Goal: Task Accomplishment & Management: Manage account settings

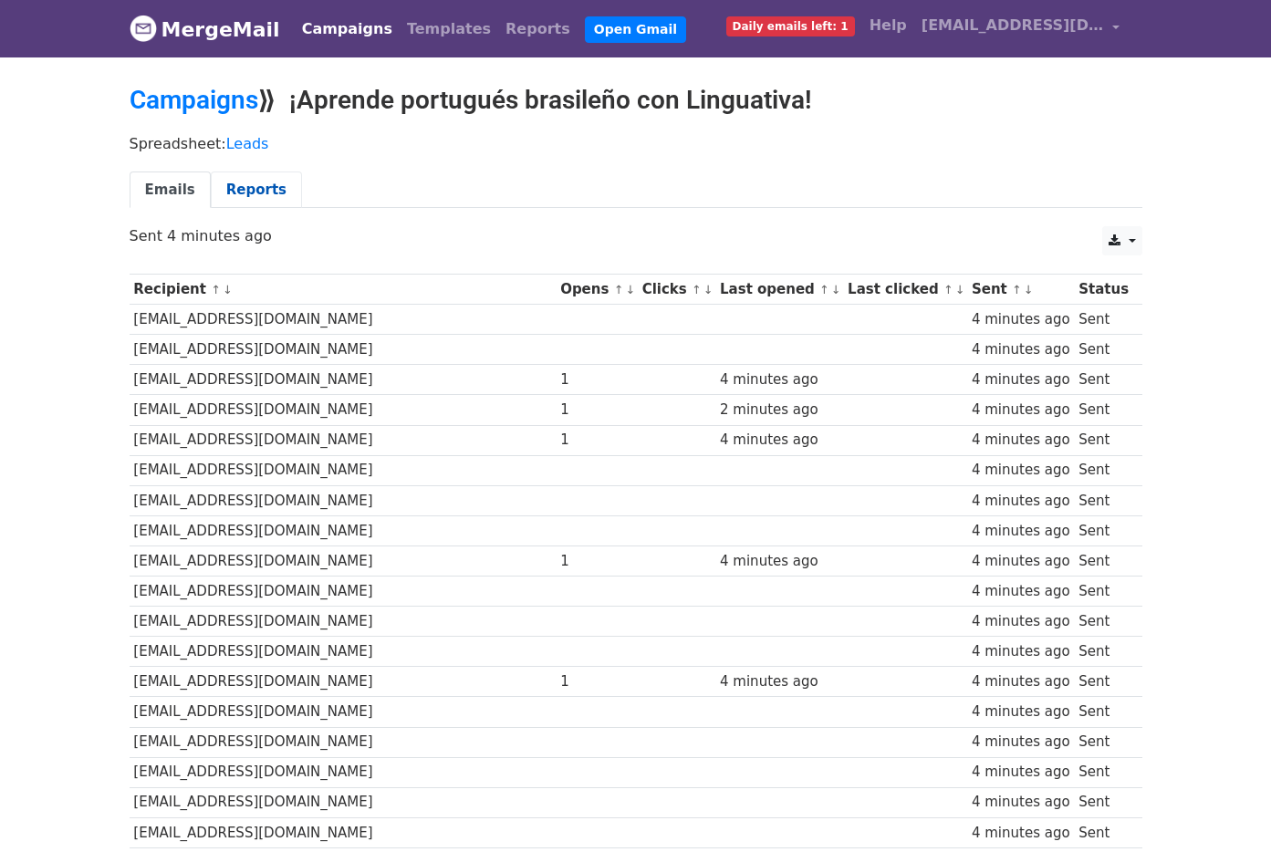
click at [252, 183] on link "Reports" at bounding box center [256, 189] width 91 height 37
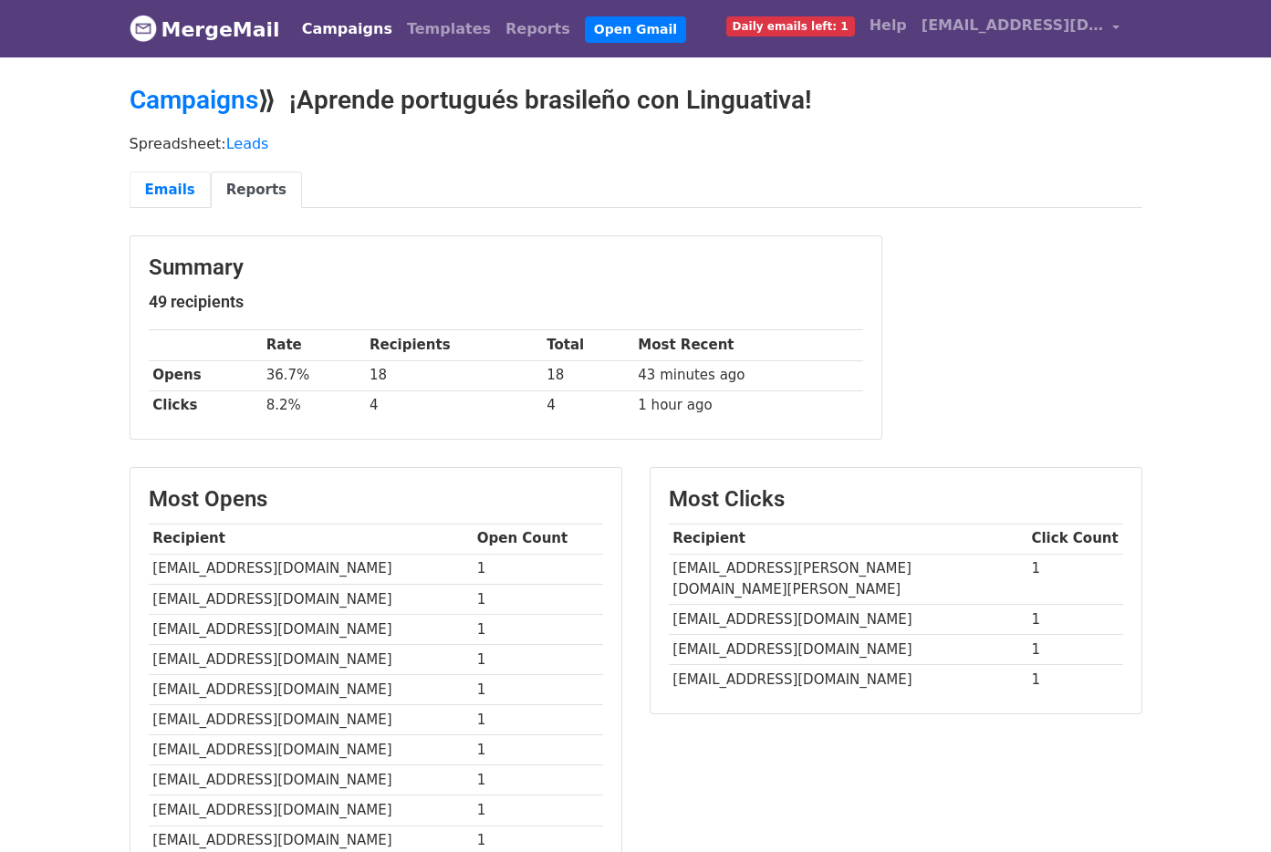
click at [170, 193] on link "Emails" at bounding box center [170, 189] width 81 height 37
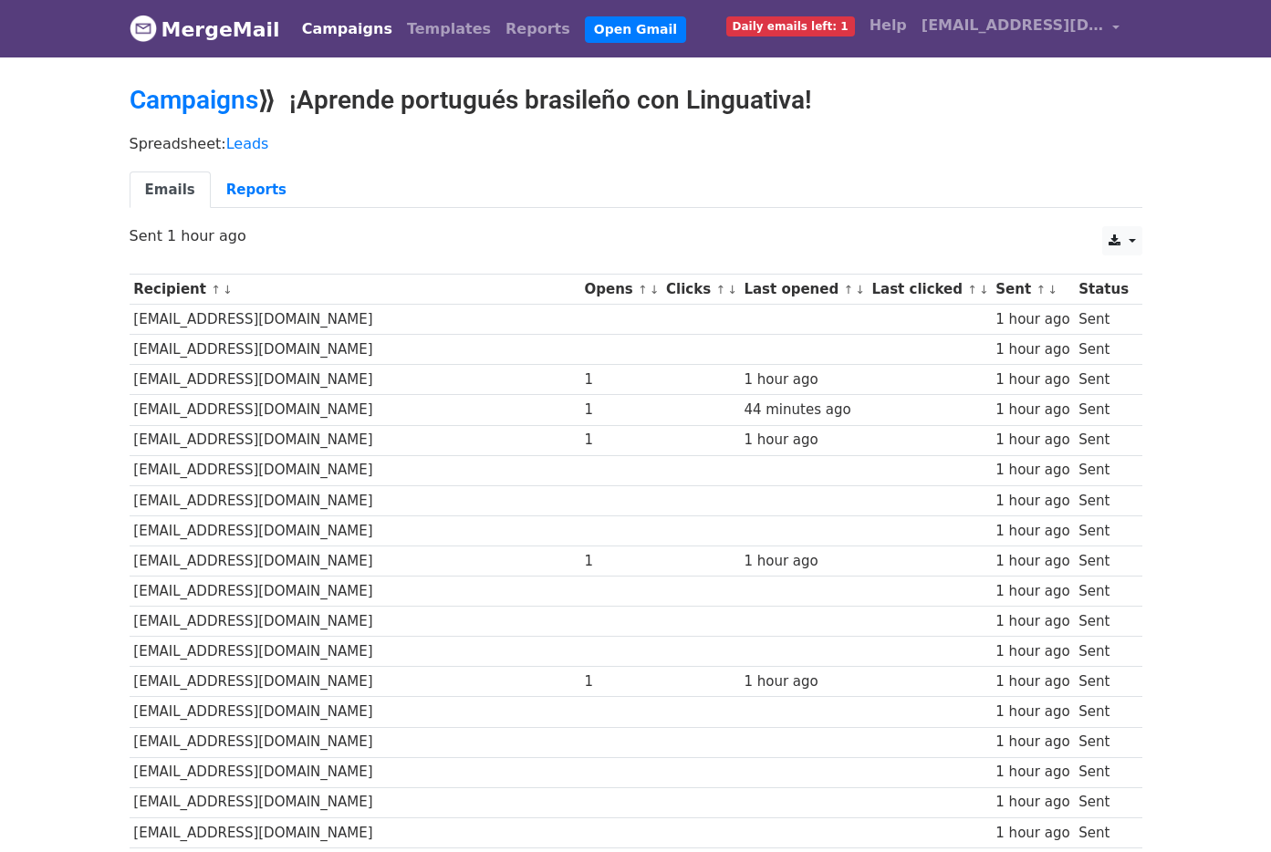
click at [638, 292] on link "↑" at bounding box center [643, 290] width 10 height 14
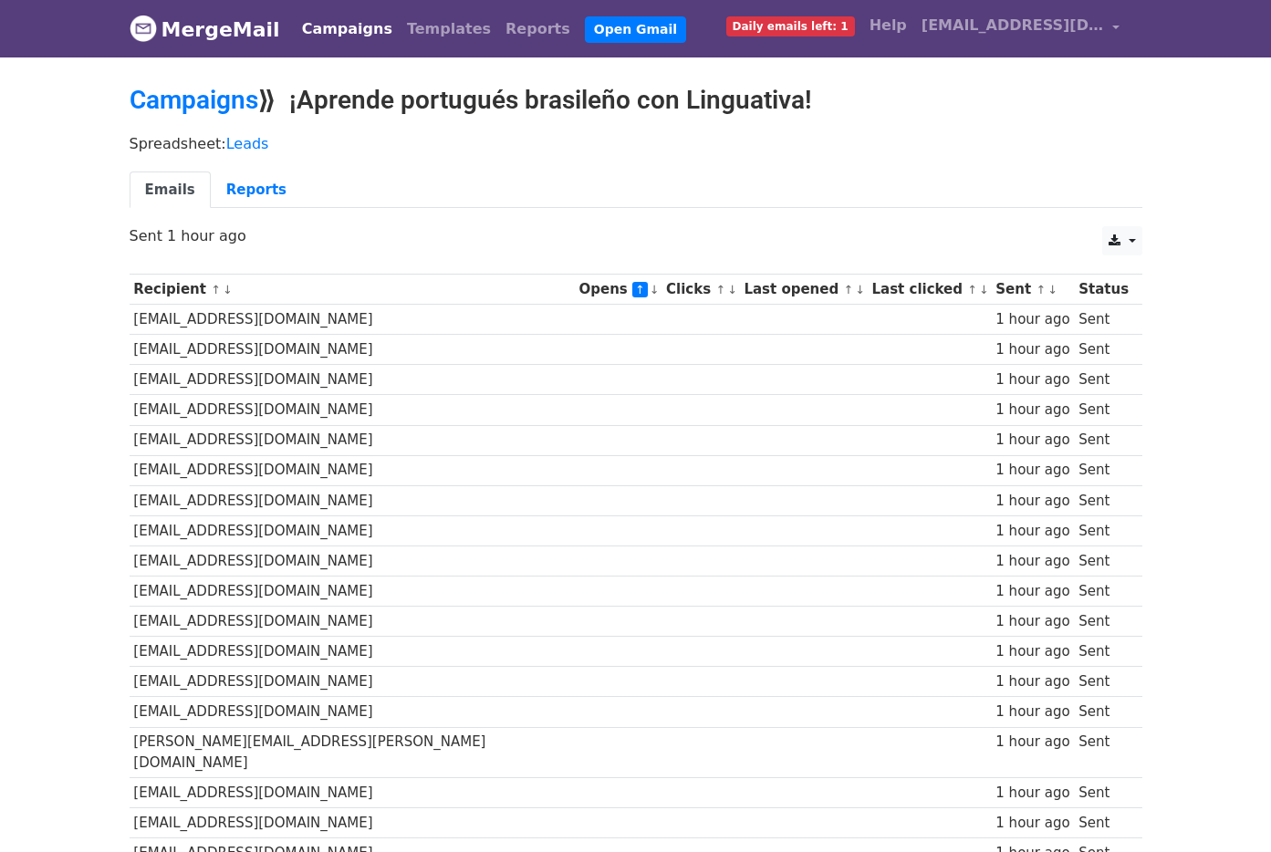
click at [650, 288] on link "↓" at bounding box center [655, 290] width 10 height 14
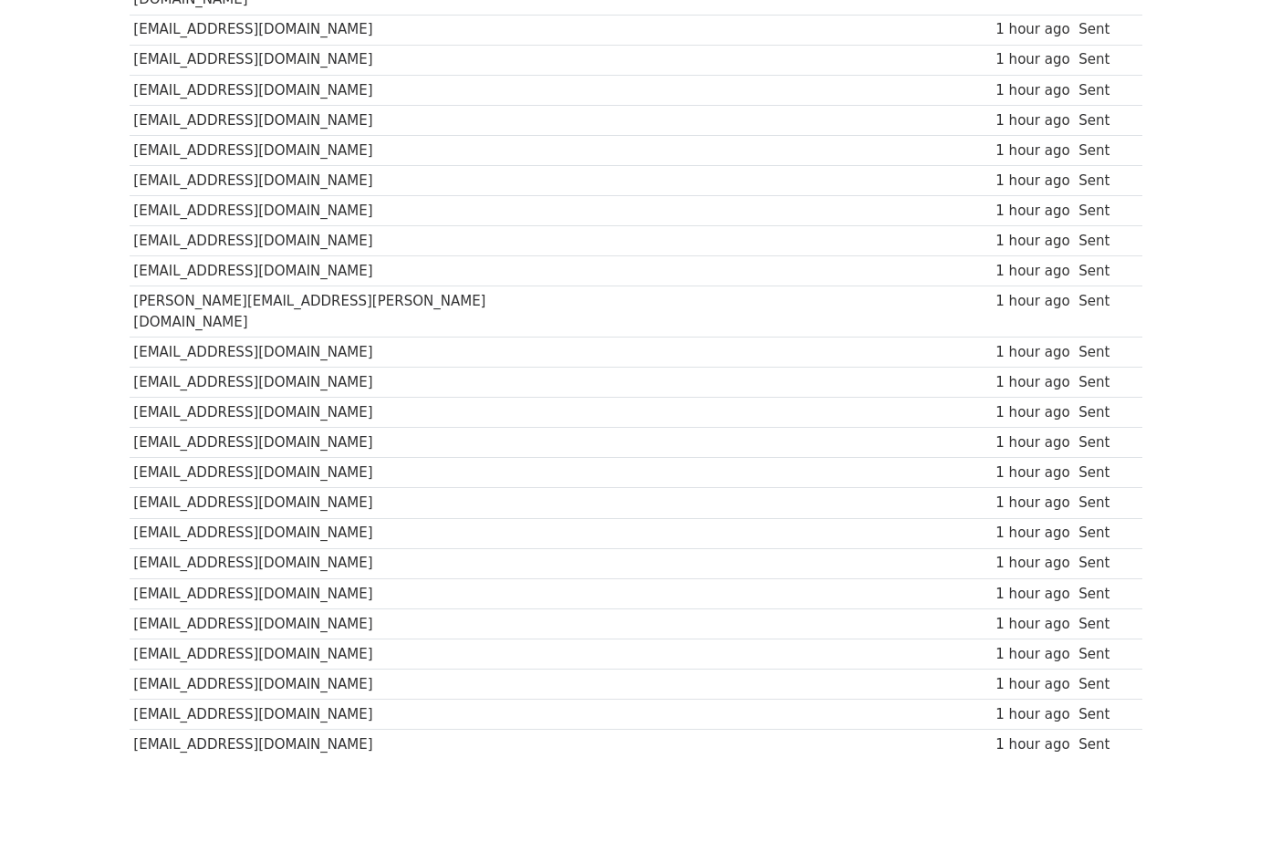
scroll to position [1093, 0]
